Goal: Find specific page/section: Find specific page/section

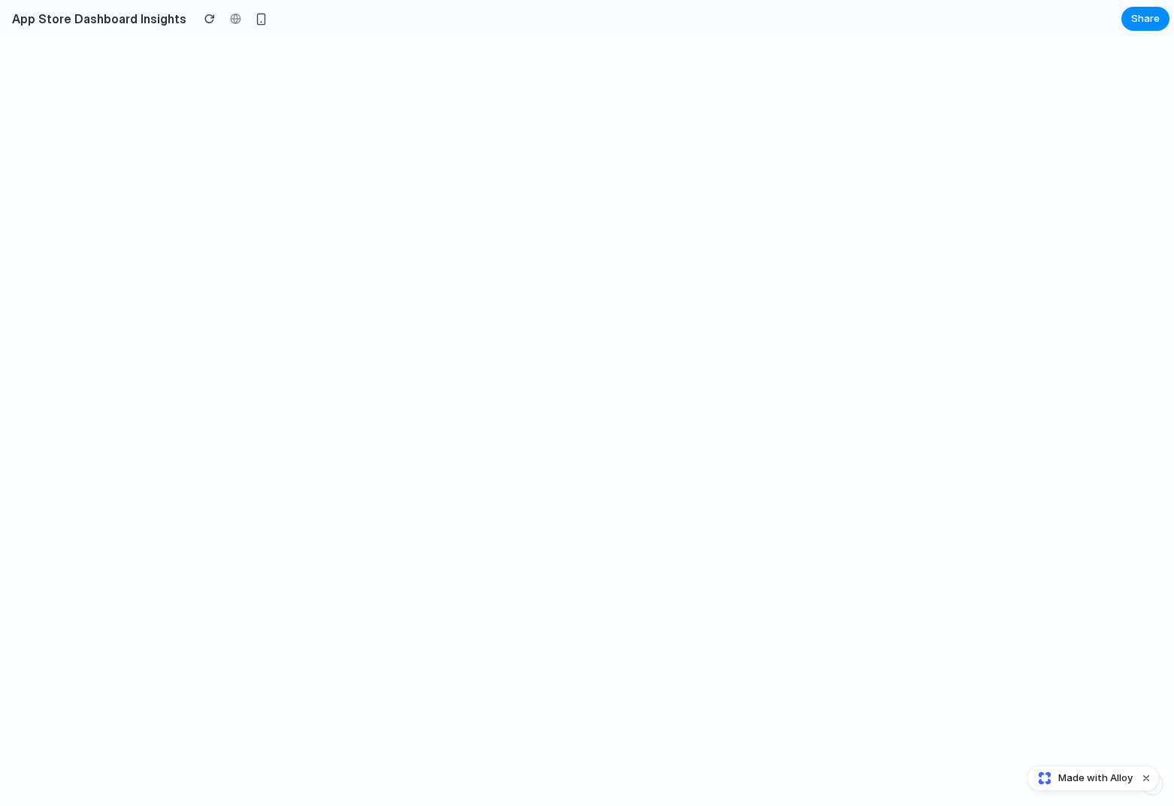
click at [1081, 777] on span "Made with Alloy" at bounding box center [1095, 778] width 74 height 15
